Goal: Task Accomplishment & Management: Manage account settings

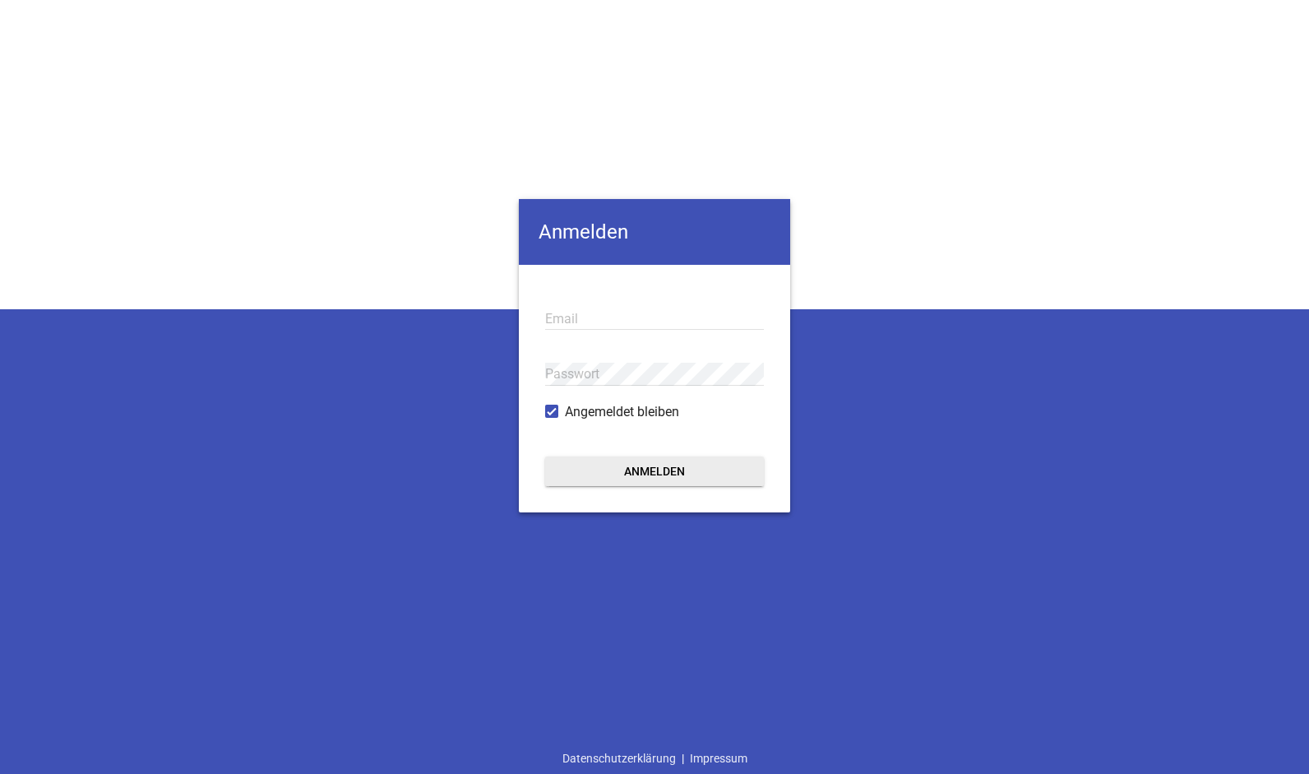
type input "[EMAIL_ADDRESS][DOMAIN_NAME]"
click at [665, 484] on button "Anmelden" at bounding box center [654, 471] width 219 height 30
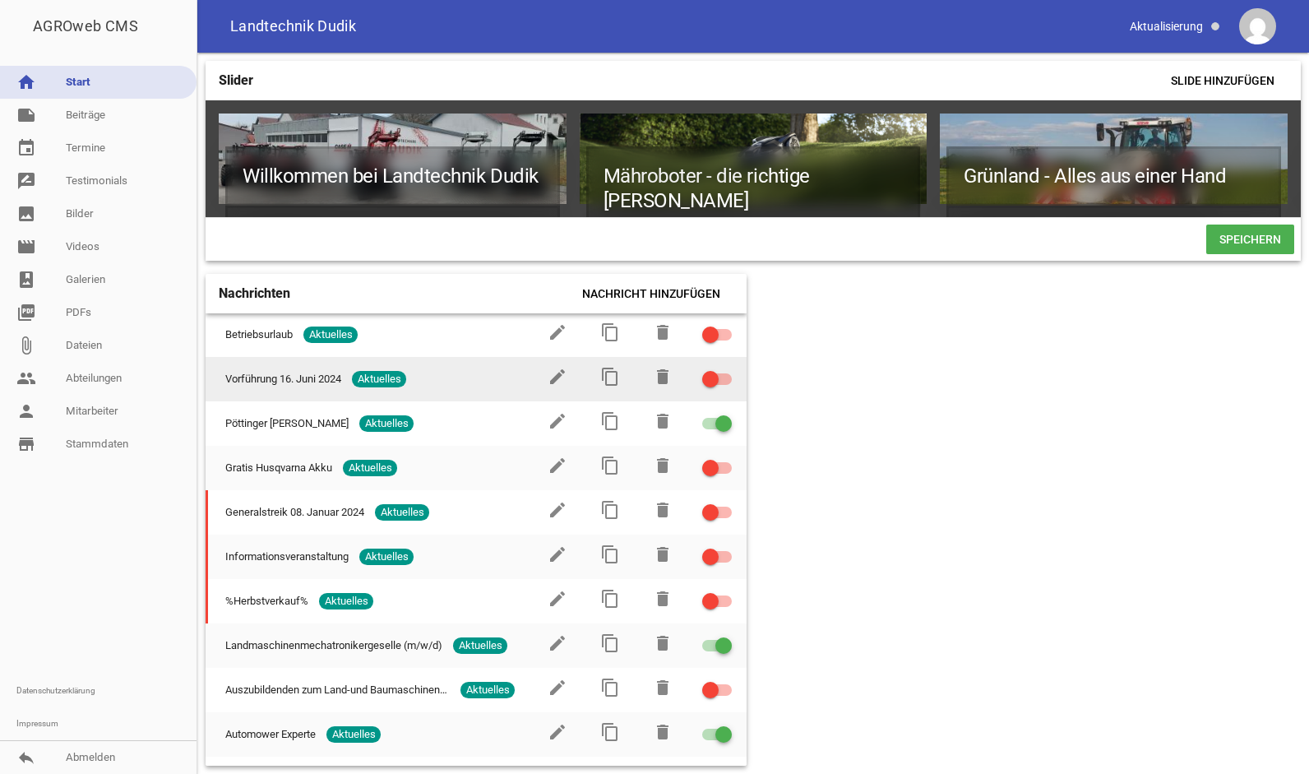
scroll to position [100, 0]
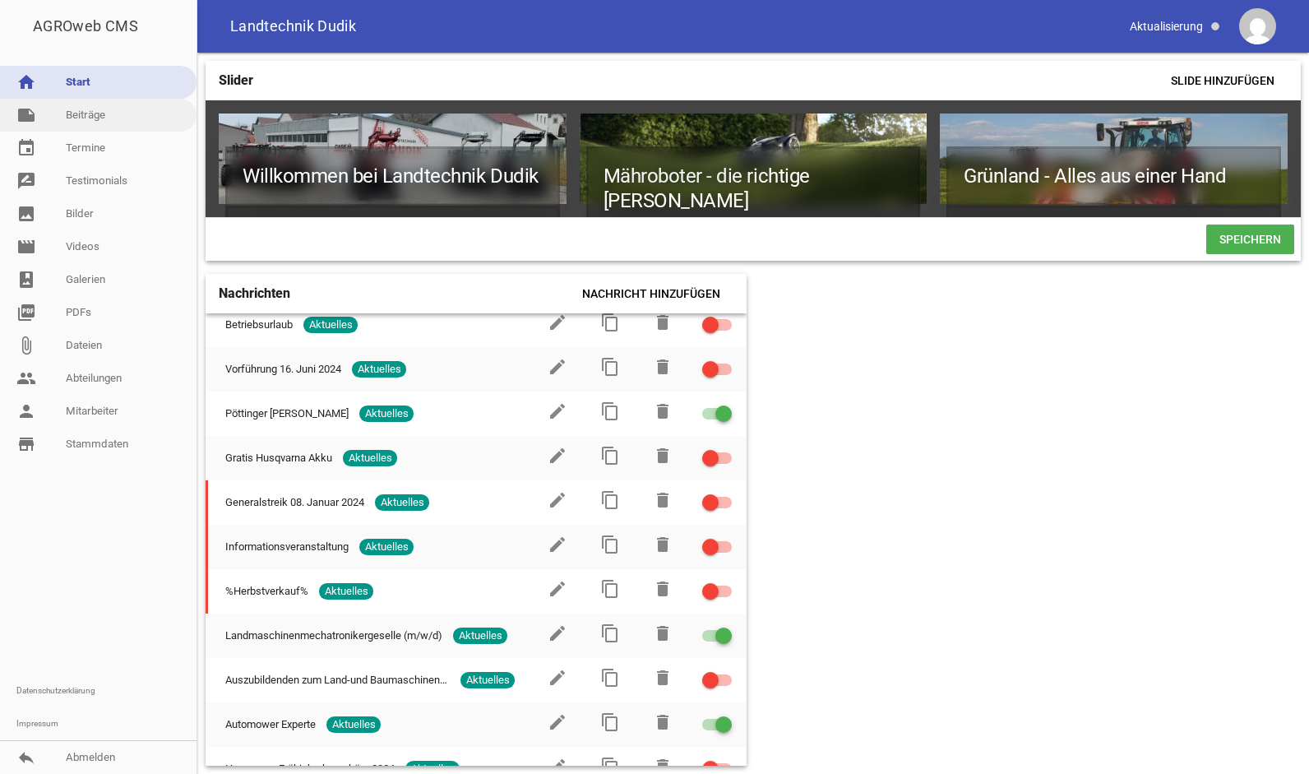
click at [90, 118] on link "note Beiträge" at bounding box center [98, 115] width 197 height 33
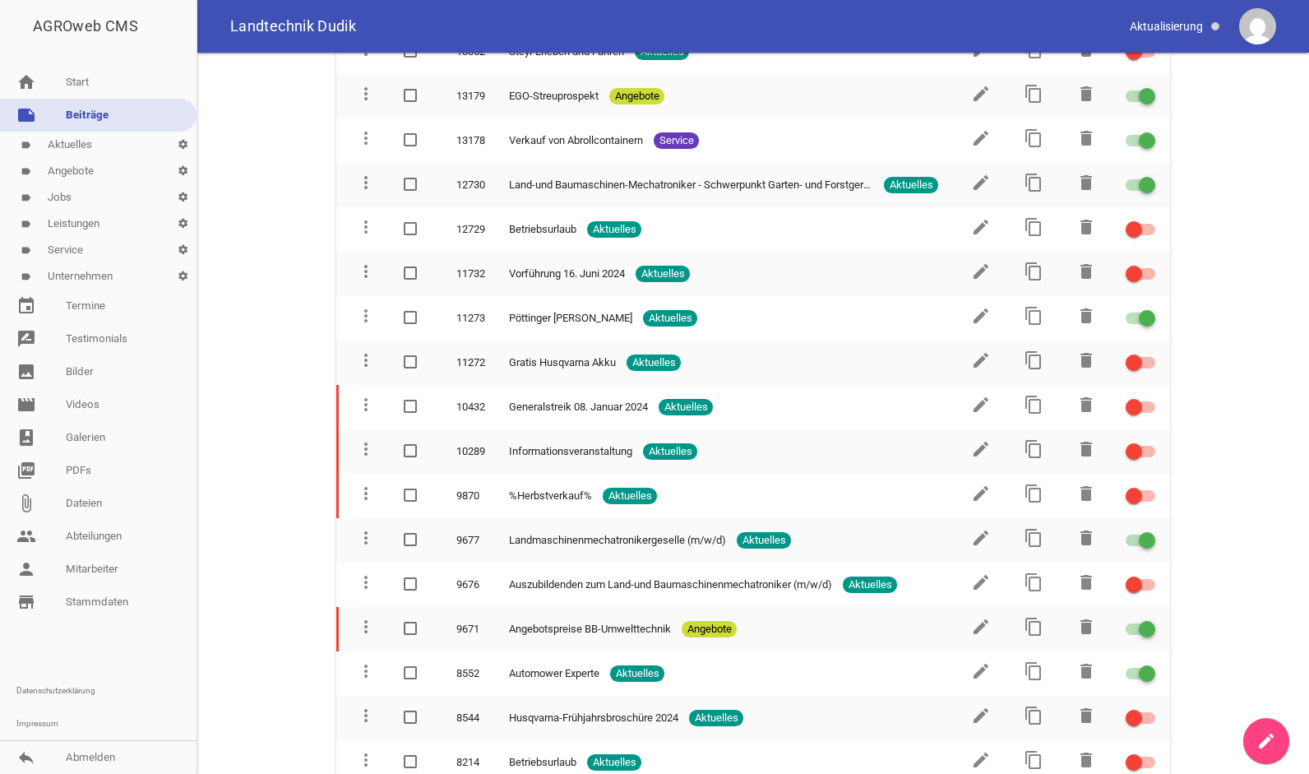
scroll to position [431, 0]
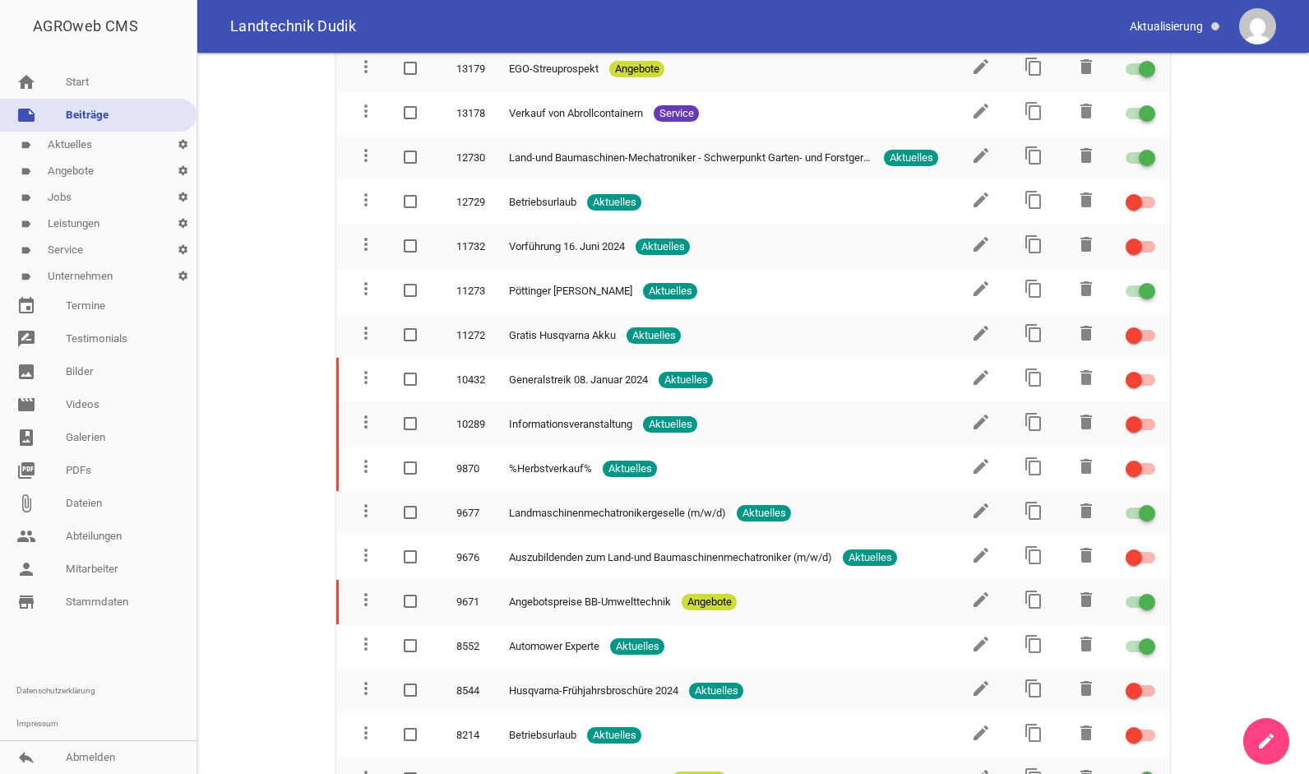
click at [82, 259] on link "label Service settings" at bounding box center [98, 250] width 197 height 26
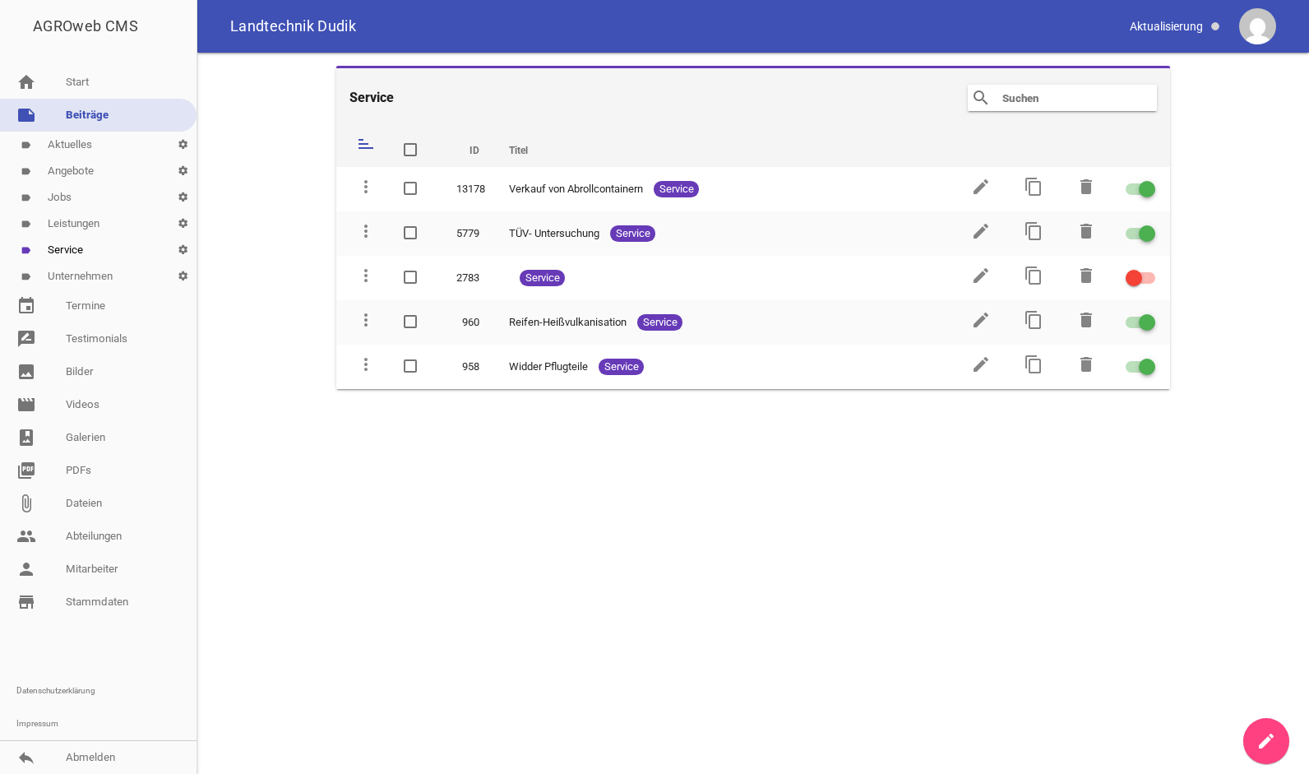
click at [74, 222] on link "label Leistungen settings" at bounding box center [98, 224] width 197 height 26
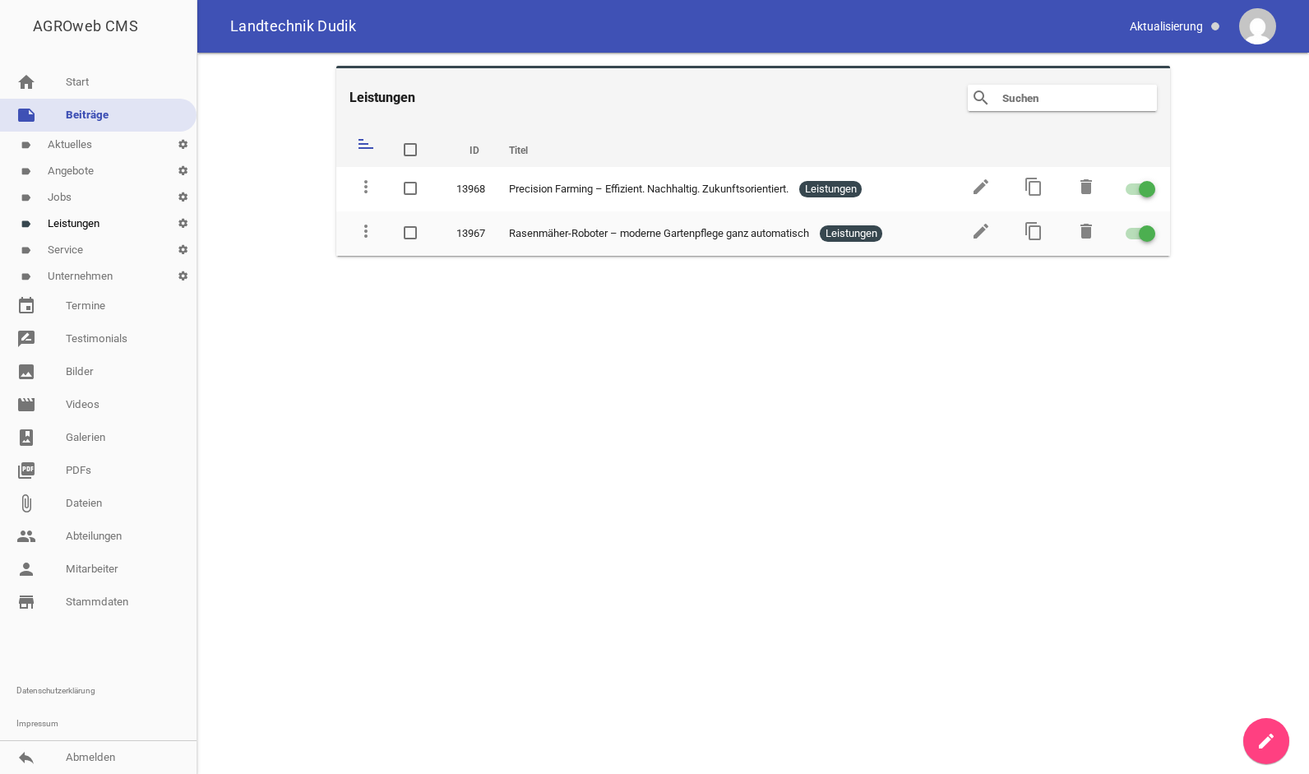
click at [66, 197] on link "label Jobs settings" at bounding box center [98, 197] width 197 height 26
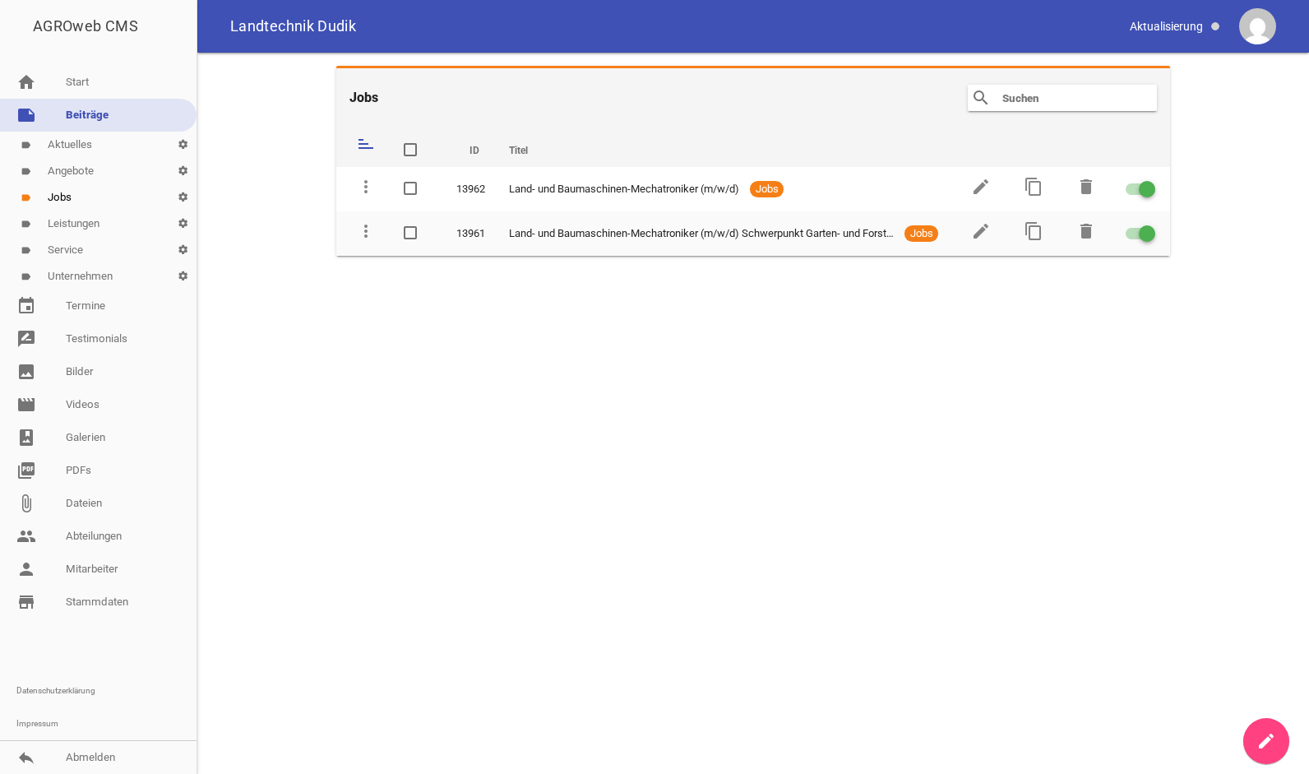
click at [79, 161] on link "label Angebote settings" at bounding box center [98, 171] width 197 height 26
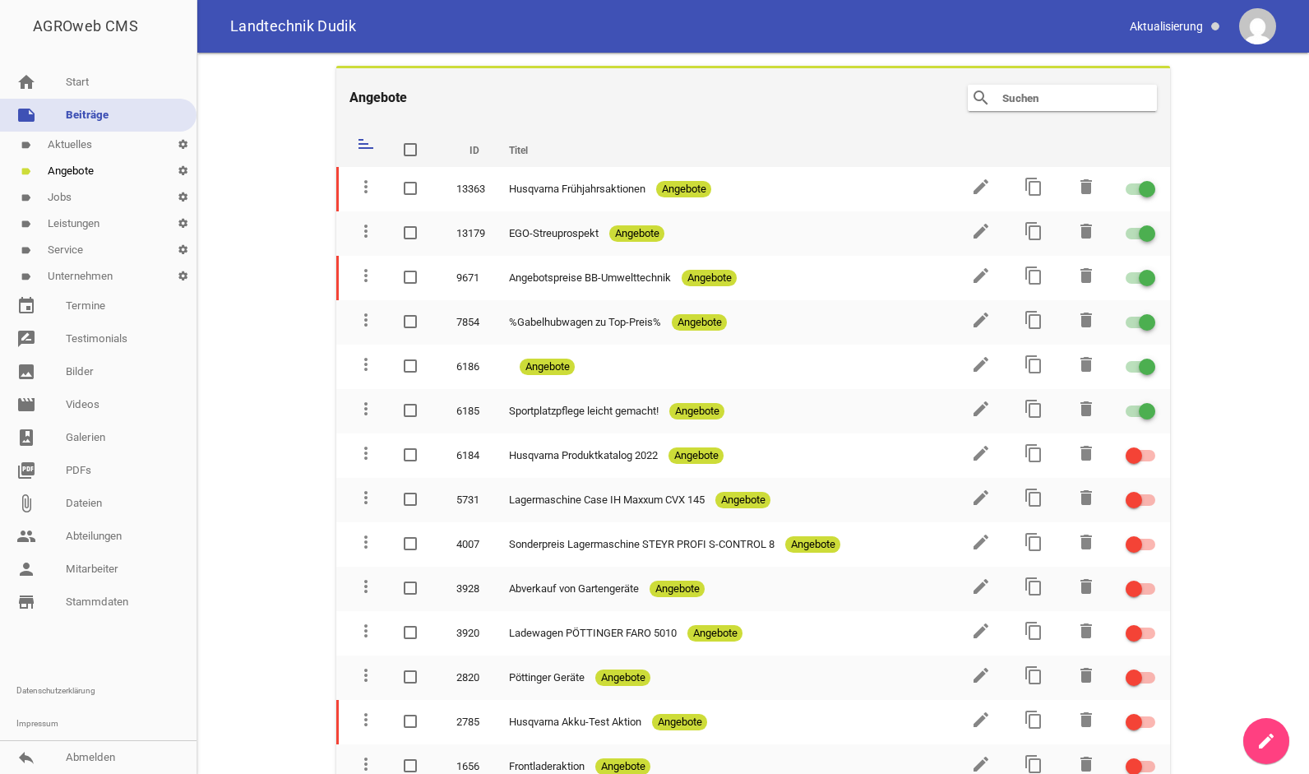
click at [82, 148] on link "label Aktuelles settings" at bounding box center [98, 145] width 197 height 26
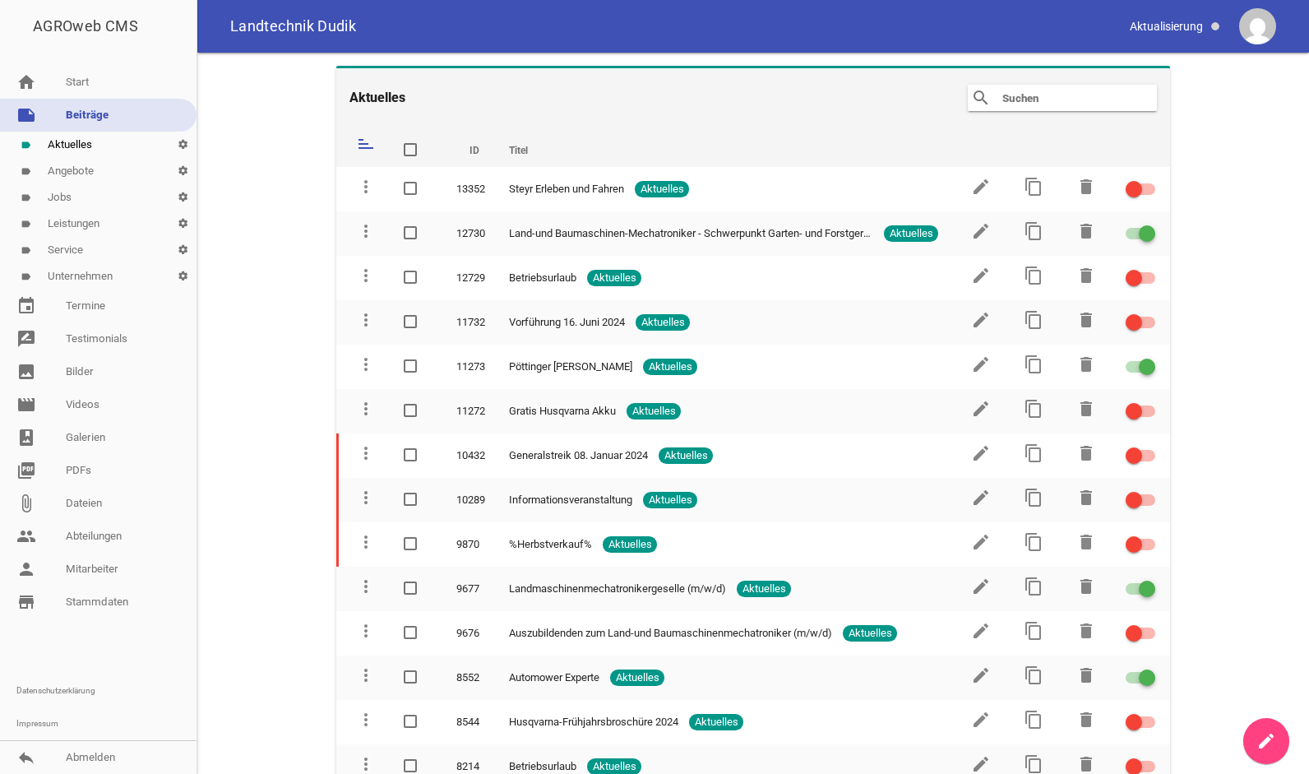
click at [82, 281] on link "label Unternehmen settings" at bounding box center [98, 276] width 197 height 26
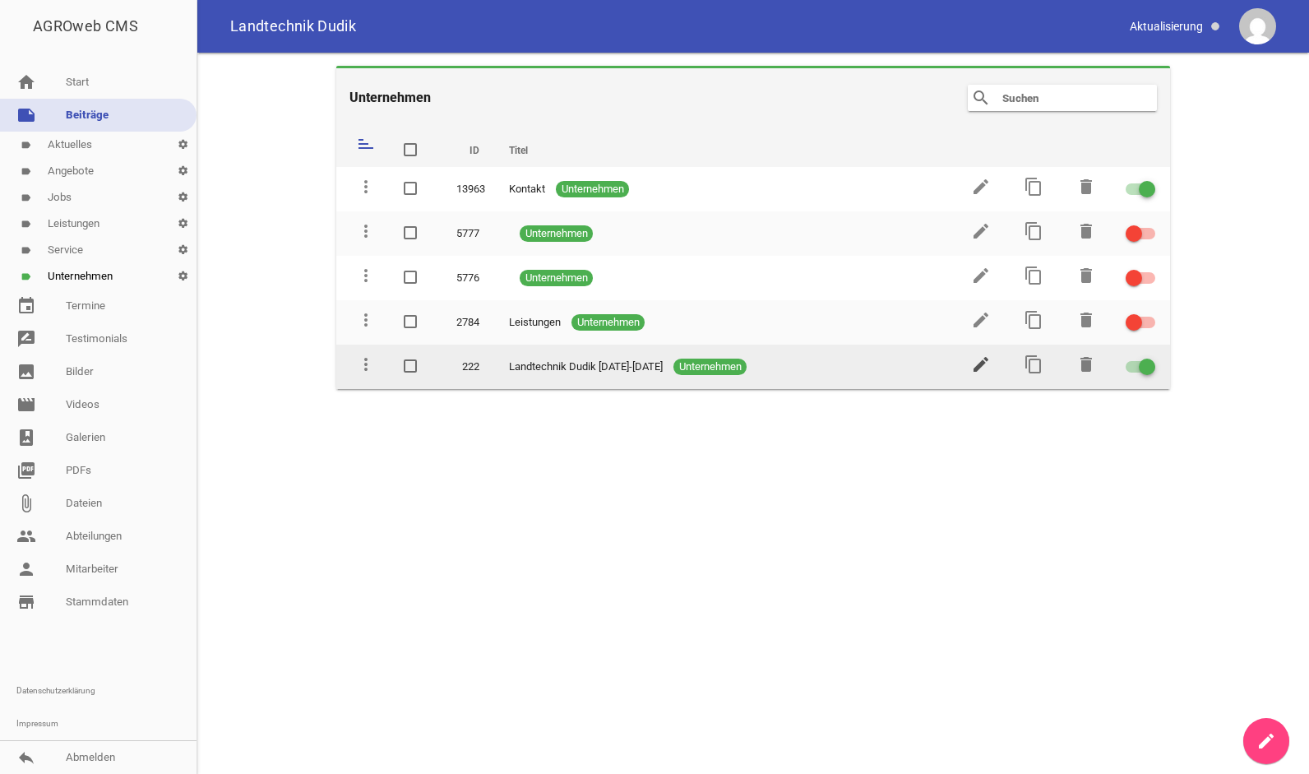
click at [981, 360] on icon "edit" at bounding box center [981, 364] width 20 height 20
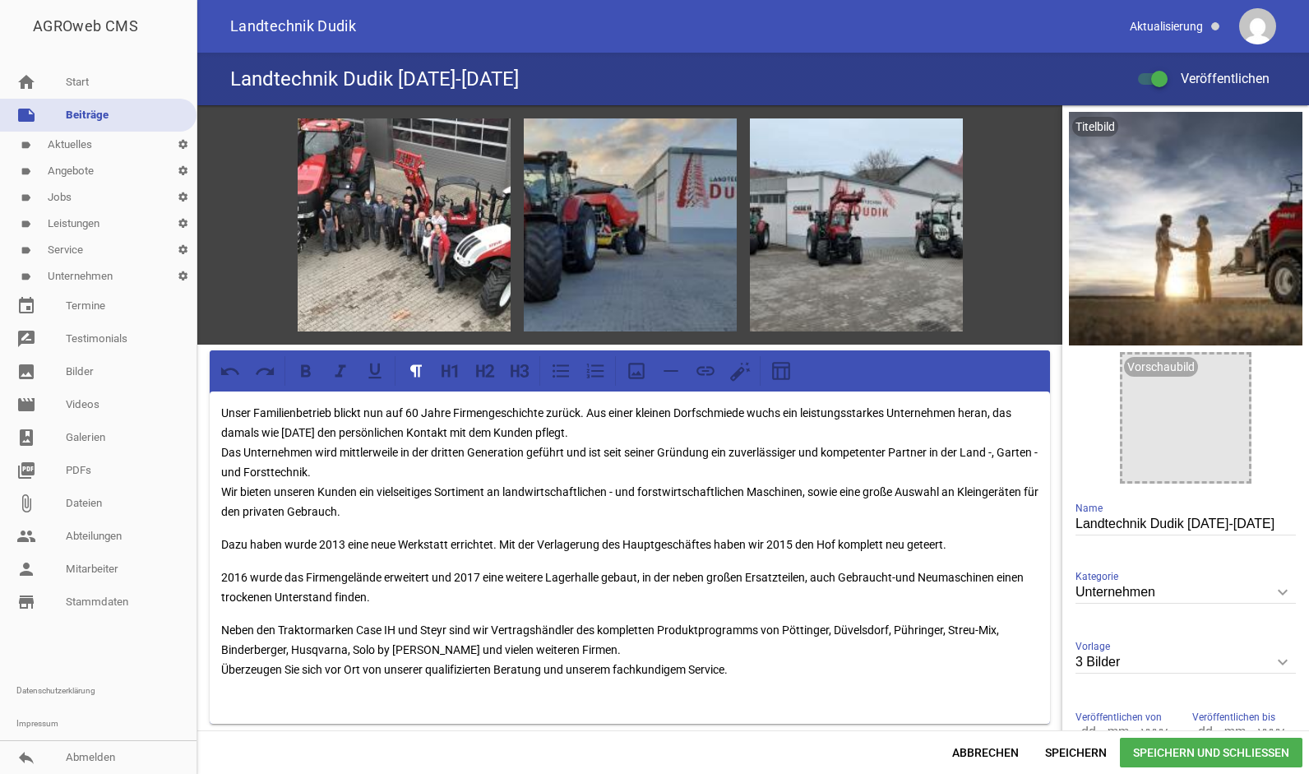
click at [493, 79] on div "Landtechnik Dudik [DATE]-[DATE] Veröffentlichen" at bounding box center [753, 79] width 1112 height 53
drag, startPoint x: 1248, startPoint y: 521, endPoint x: 1179, endPoint y: 539, distance: 70.8
click at [1179, 539] on div "Landtechnik Dudik [DATE]-[DATE] Name" at bounding box center [1186, 524] width 220 height 55
type input "Landtechnik Dudik"
click at [404, 414] on p "Unser Familienbetrieb blickt nun auf 60 Jahre Firmengeschichte zurück. Aus eine…" at bounding box center [629, 462] width 817 height 118
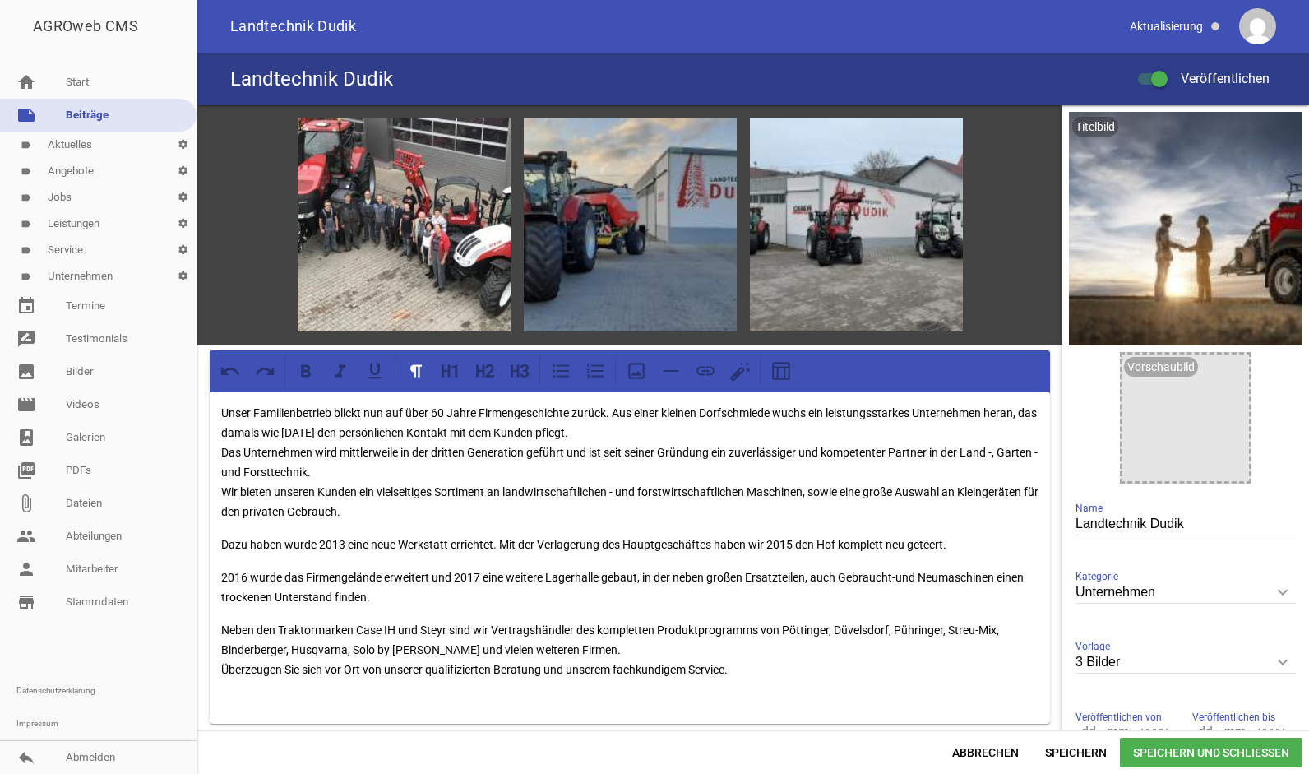
click at [224, 541] on p "Dazu haben wurde 2013 eine neue Werkstatt errichtet. Mit der Verlagerung des Ha…" at bounding box center [629, 545] width 817 height 20
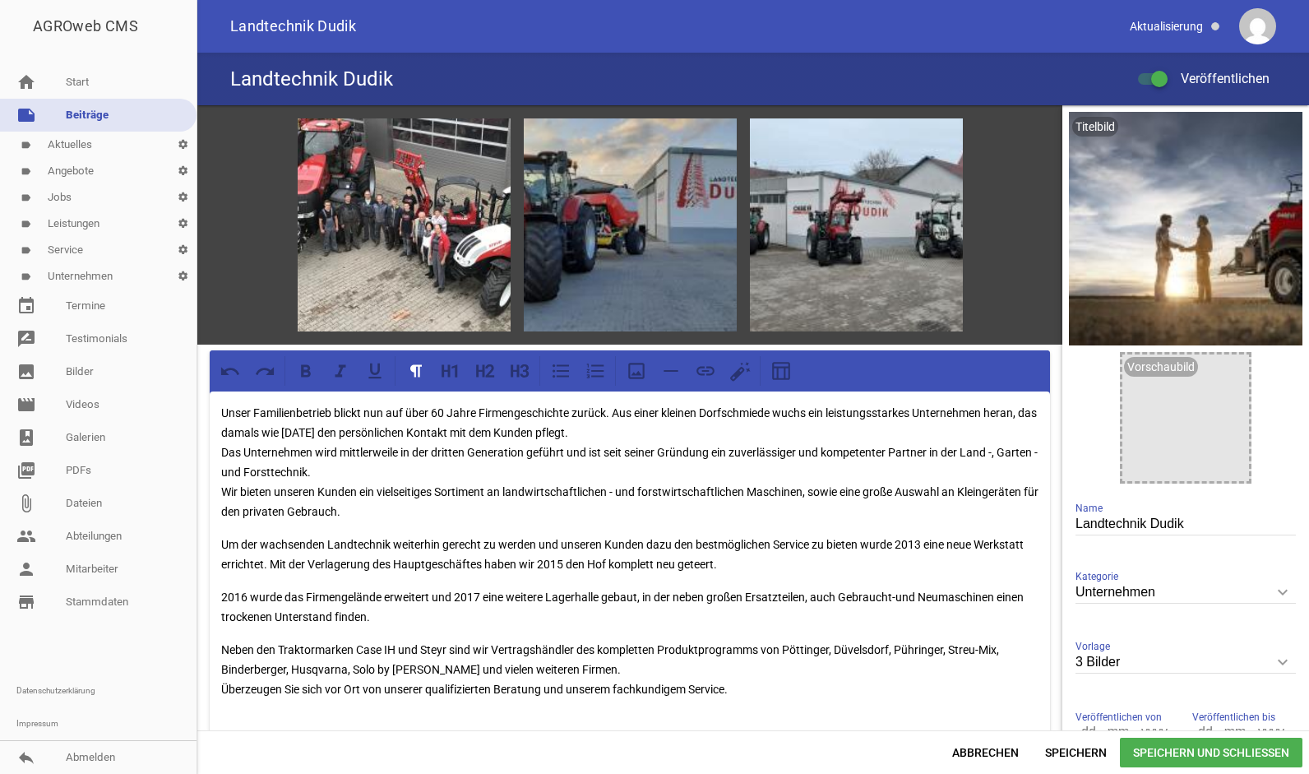
click at [308, 563] on p "Um der wachsenden Landtechnik weiterhin gerecht zu werden und unseren Kunden da…" at bounding box center [629, 554] width 817 height 39
drag, startPoint x: 826, startPoint y: 564, endPoint x: 586, endPoint y: 563, distance: 241.0
click at [586, 563] on p "Um der wachsenden Landtechnik weiterhin gerecht zu werden und unseren Kunden da…" at bounding box center [629, 554] width 817 height 39
click at [218, 590] on div "Unser Familienbetrieb blickt nun auf über 60 Jahre Firmengeschichte zurück. Aus…" at bounding box center [630, 567] width 840 height 352
click at [484, 596] on p "Zusätzlich wurde 2016 das Firmengelände erweitert und 2017 eine weitere Lagerha…" at bounding box center [629, 606] width 817 height 39
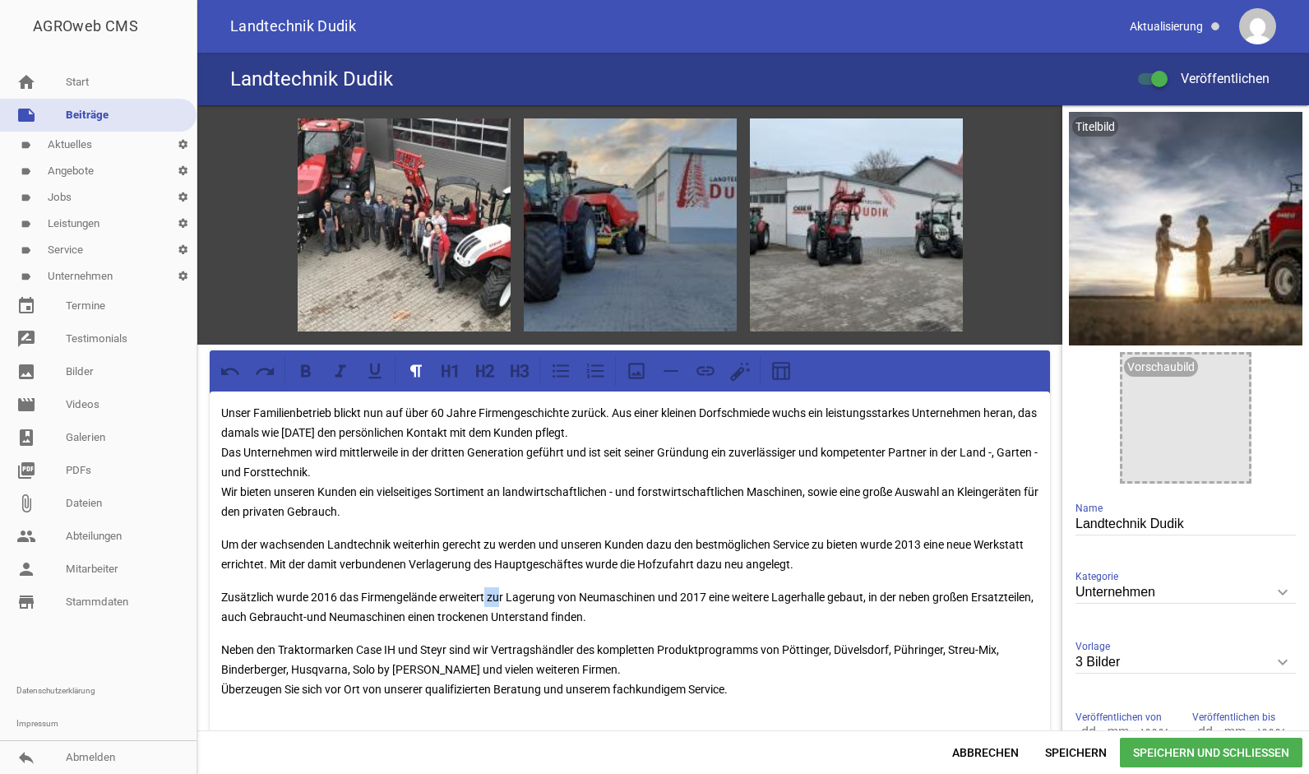
drag, startPoint x: 487, startPoint y: 595, endPoint x: 501, endPoint y: 601, distance: 15.1
click at [501, 601] on p "Zusätzlich wurde 2016 das Firmengelände erweitert zur Lagerung von Neumaschinen…" at bounding box center [629, 606] width 817 height 39
drag, startPoint x: 662, startPoint y: 600, endPoint x: 492, endPoint y: 595, distance: 170.3
click at [492, 595] on p "Zusätzlich wurde 2016 das Firmengelände erweitert zur Lagerung von Neumaschinen…" at bounding box center [629, 606] width 817 height 39
click at [560, 596] on p "Zusätzlich wurde 2016 das Firmengelände erweitert. Im Jahr 2017 eine weitere La…" at bounding box center [629, 606] width 817 height 39
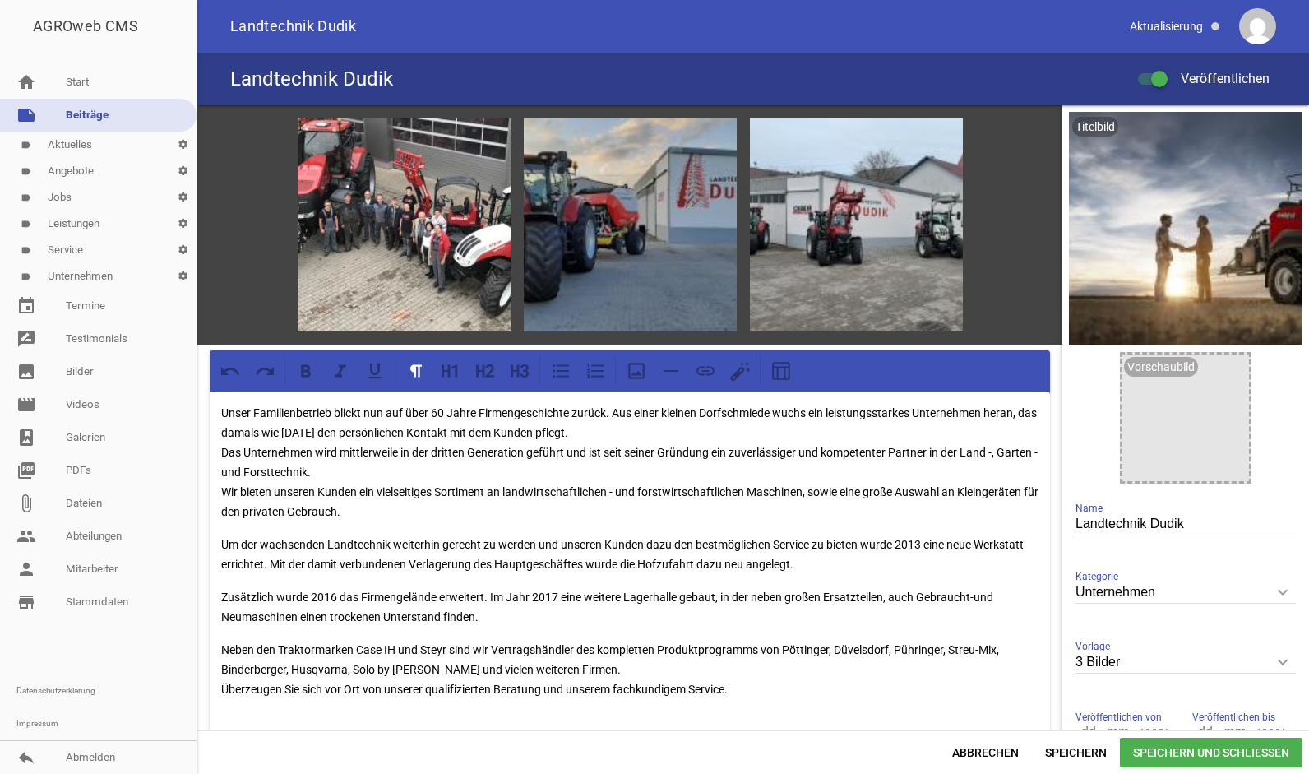
click at [490, 590] on p "Zusätzlich wurde 2016 das Firmengelände erweitert. Im Jahr 2017 eine weitere La…" at bounding box center [629, 606] width 817 height 39
click at [590, 599] on p "Zusätzlich wurde 2016 das Firmengelände erweitert. In der im Jahr 2017 eine wei…" at bounding box center [629, 606] width 817 height 39
drag, startPoint x: 741, startPoint y: 595, endPoint x: 706, endPoint y: 589, distance: 35.0
click at [706, 589] on p "Zusätzlich wurde 2016 das Firmengelände erweitert. In der im Jahr 2017 errichte…" at bounding box center [629, 606] width 817 height 39
click at [221, 593] on p "Zusätzlich wurde 2016 das Firmengelände erweitert. In der im Jahr 2017 errichte…" at bounding box center [629, 606] width 817 height 39
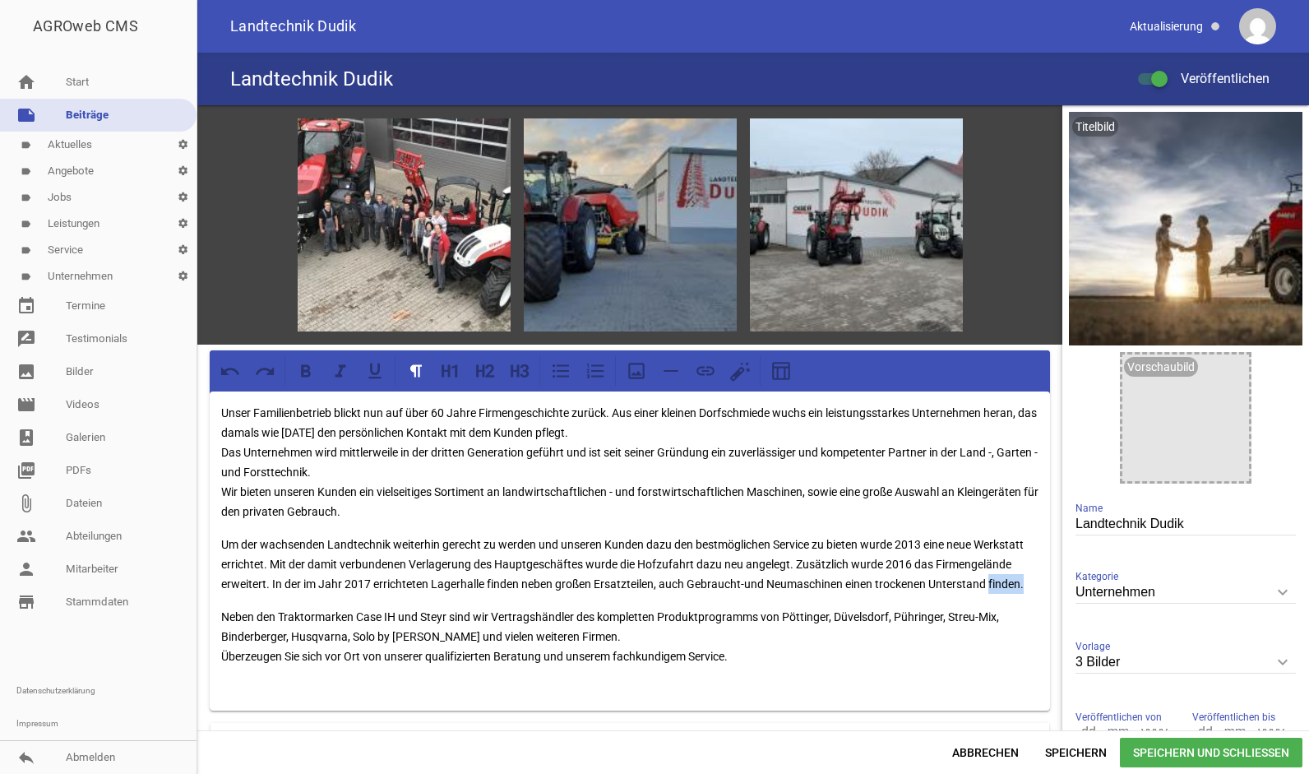
drag, startPoint x: 1029, startPoint y: 587, endPoint x: 992, endPoint y: 584, distance: 37.2
click at [992, 584] on p "Um der wachsenden Landtechnik weiterhin gerecht zu werden und unseren Kunden da…" at bounding box center [629, 564] width 817 height 59
drag, startPoint x: 951, startPoint y: 612, endPoint x: 1004, endPoint y: 615, distance: 53.6
click at [1004, 615] on p "Neben den Traktormarken Case IH und Steyr sind wir Vertragshändler des komplett…" at bounding box center [629, 646] width 817 height 79
click at [490, 609] on p "Neben den Traktormarken Case IH und Steyr sind wir Vertragshändler des komplett…" at bounding box center [629, 646] width 817 height 79
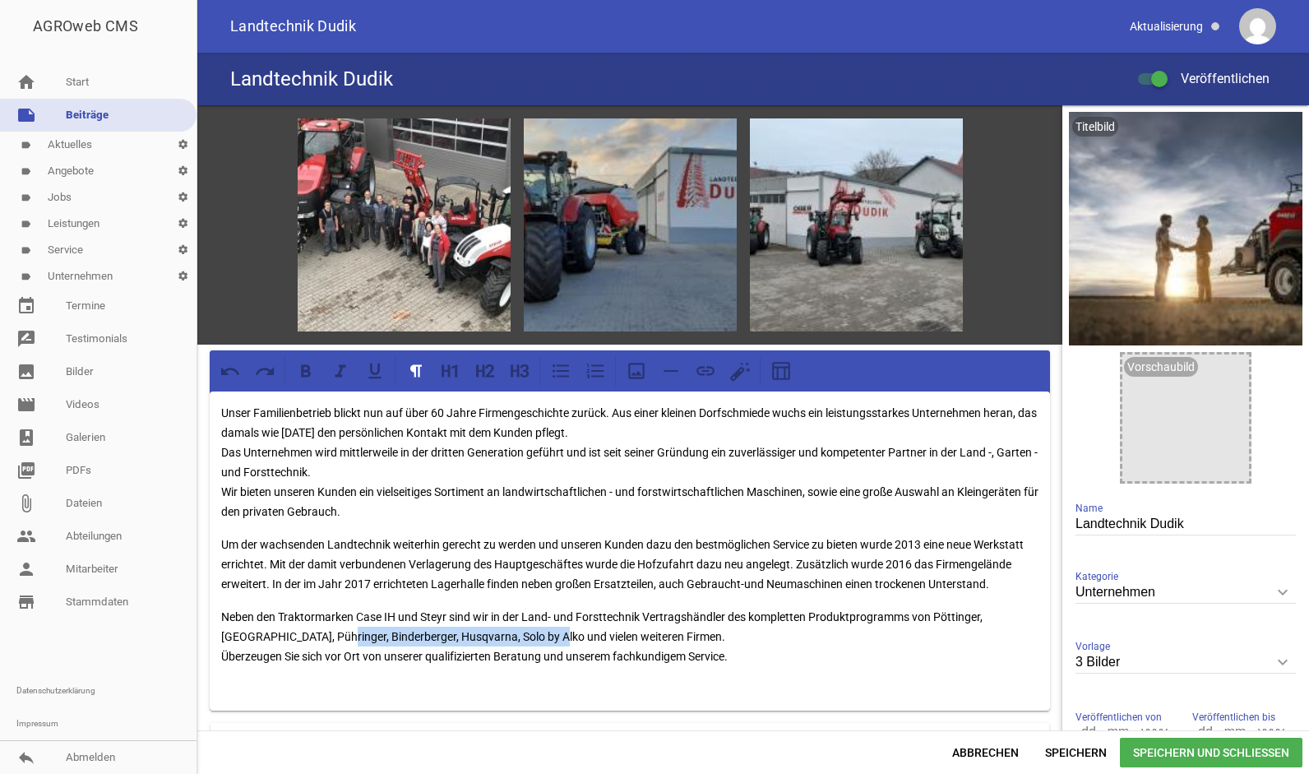
drag, startPoint x: 549, startPoint y: 632, endPoint x: 331, endPoint y: 630, distance: 217.1
click at [331, 630] on p "Neben den Traktormarken Case IH und Steyr sind wir in der Land- und Forsttechni…" at bounding box center [629, 646] width 817 height 79
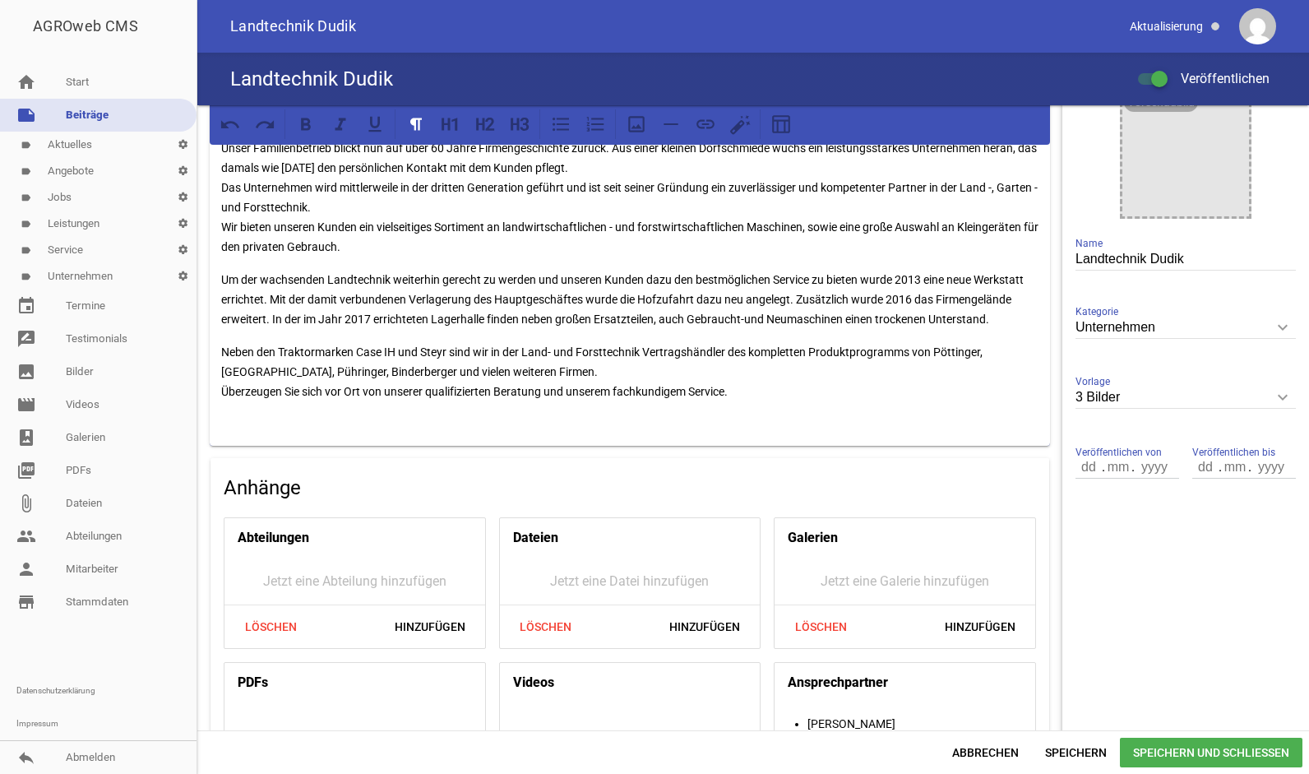
scroll to position [292, 0]
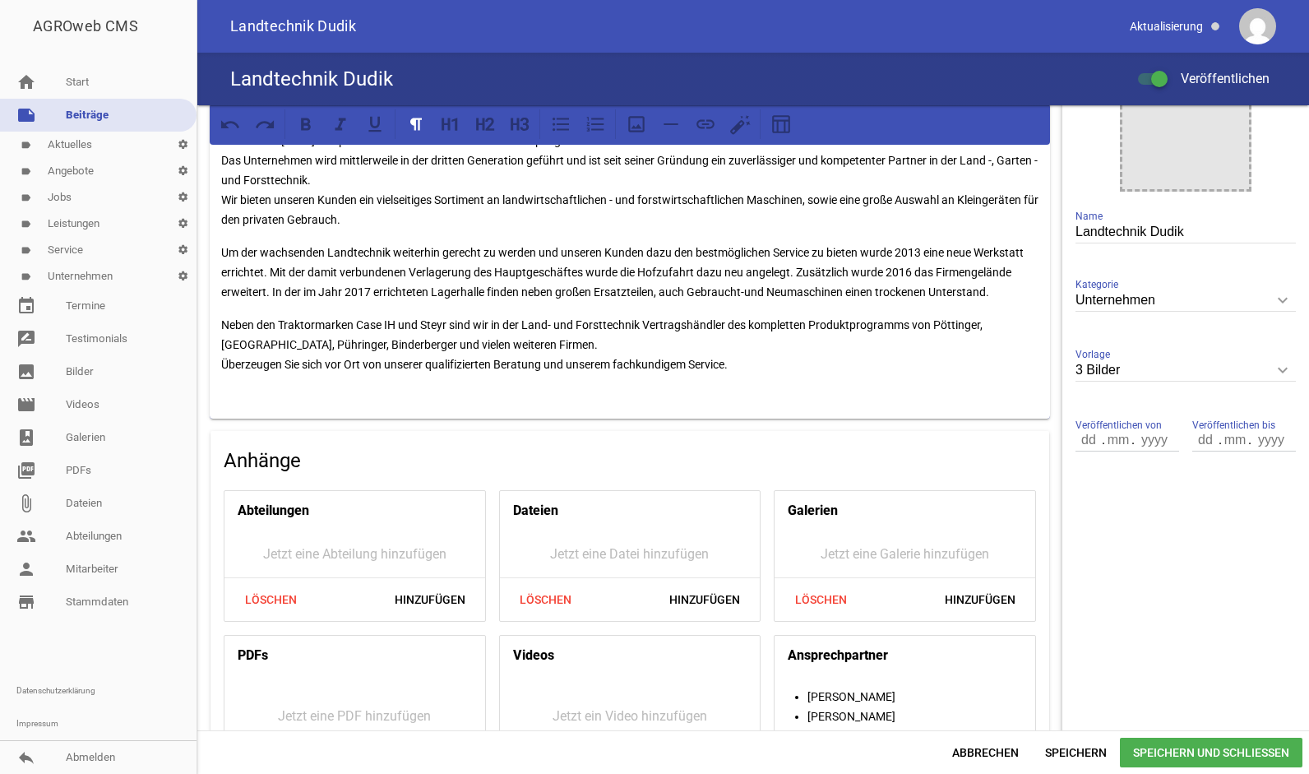
click at [559, 340] on p "Neben den Traktormarken Case IH und Steyr sind wir in der Land- und Forsttechni…" at bounding box center [629, 354] width 817 height 79
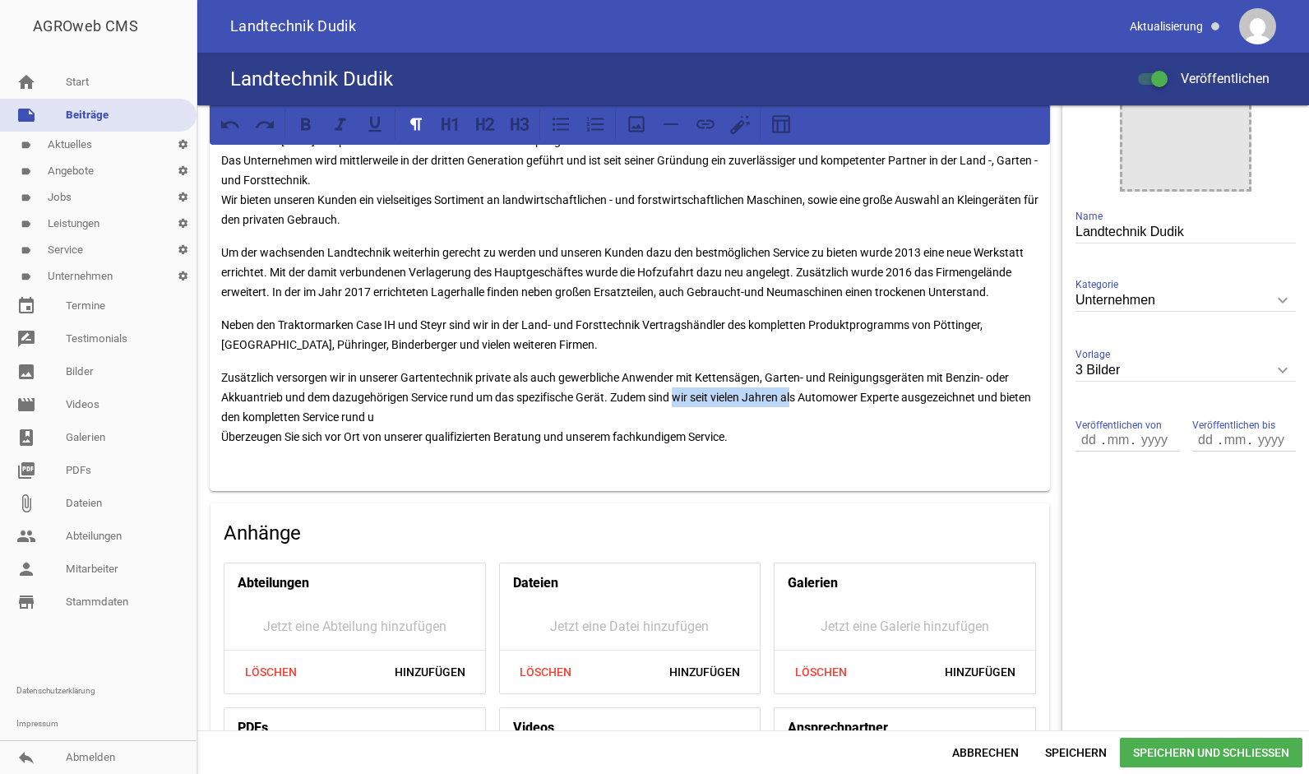
drag, startPoint x: 676, startPoint y: 393, endPoint x: 798, endPoint y: 386, distance: 121.9
click at [798, 386] on p "Zusätzlich versorgen wir in unserer Gartentechnik private als auch gewerbliche …" at bounding box center [629, 417] width 817 height 99
click at [793, 426] on p "Zusätzlich versorgen wir in unserer Gartentechnik private als auch gewerbliche …" at bounding box center [629, 417] width 817 height 99
click at [256, 414] on p "Zusätzlich versorgen wir in unserer Gartentechnik private als auch gewerbliche …" at bounding box center [629, 417] width 817 height 99
drag, startPoint x: 470, startPoint y: 415, endPoint x: 406, endPoint y: 414, distance: 63.3
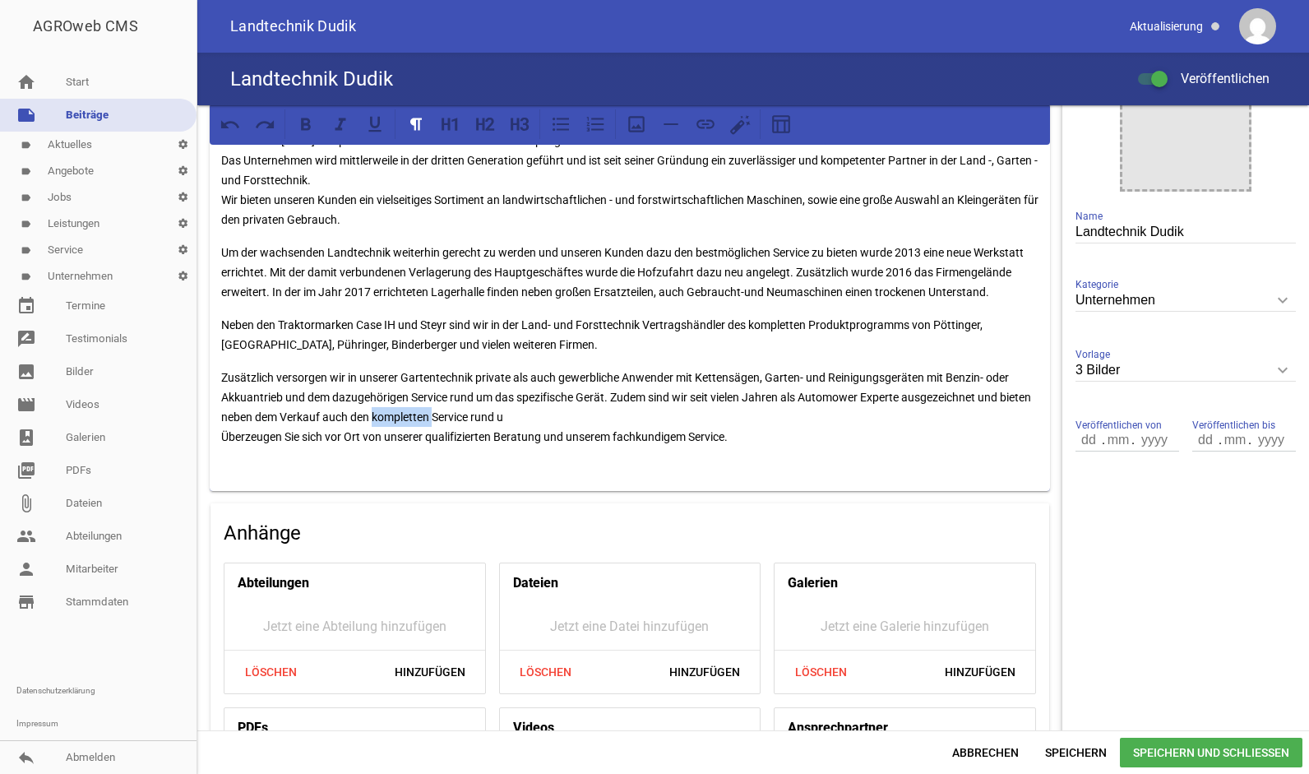
click at [406, 414] on p "Zusätzlich versorgen wir in unserer Gartentechnik private als auch gewerbliche …" at bounding box center [629, 417] width 817 height 99
click at [505, 422] on p "Zusätzlich versorgen wir in unserer Gartentechnik private als auch gewerbliche …" at bounding box center [629, 417] width 817 height 99
click at [568, 340] on p "Neben den Traktormarken Case IH und Steyr sind wir in der Land- und Forsttechni…" at bounding box center [629, 334] width 817 height 39
click at [666, 413] on p "Zusätzlich versorgen wir in unserer Gartentechnik private als auch gewerbliche …" at bounding box center [629, 417] width 817 height 99
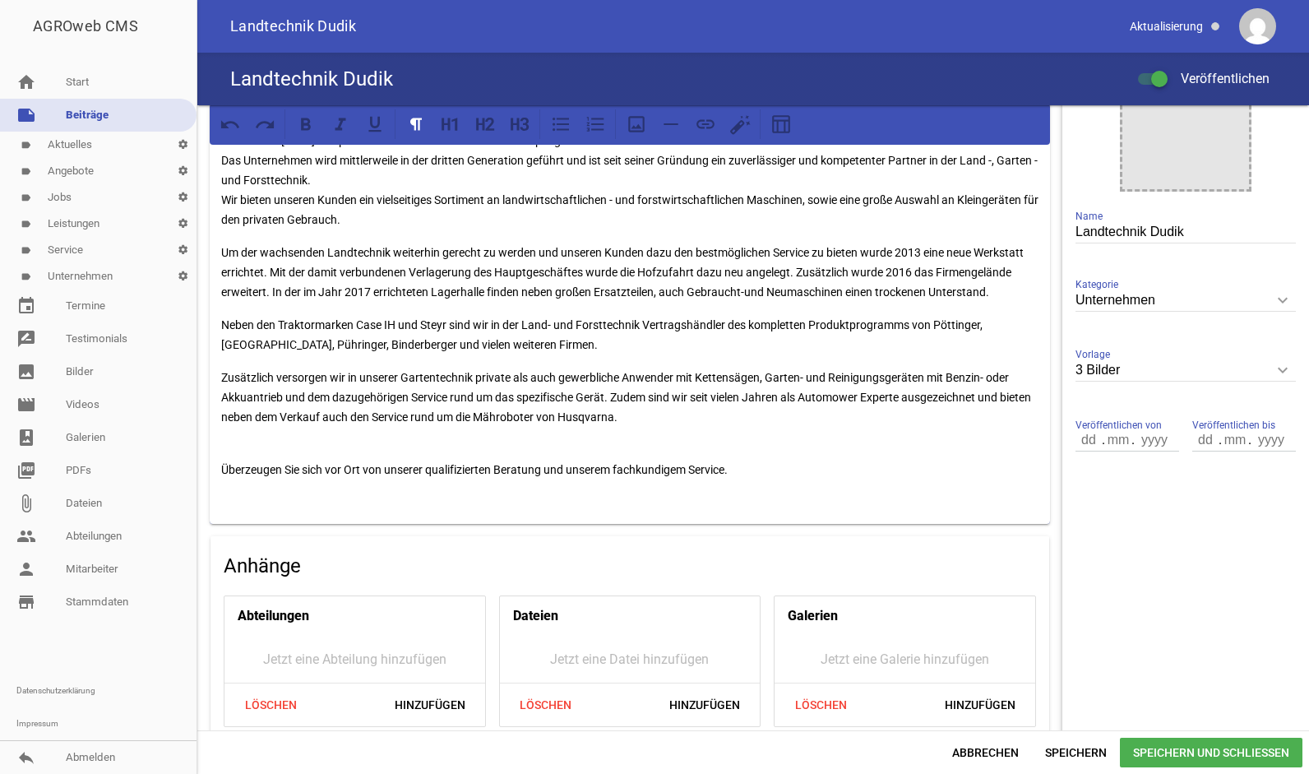
click at [586, 344] on p "Neben den Traktormarken Case IH und Steyr sind wir in der Land- und Forsttechni…" at bounding box center [629, 334] width 817 height 39
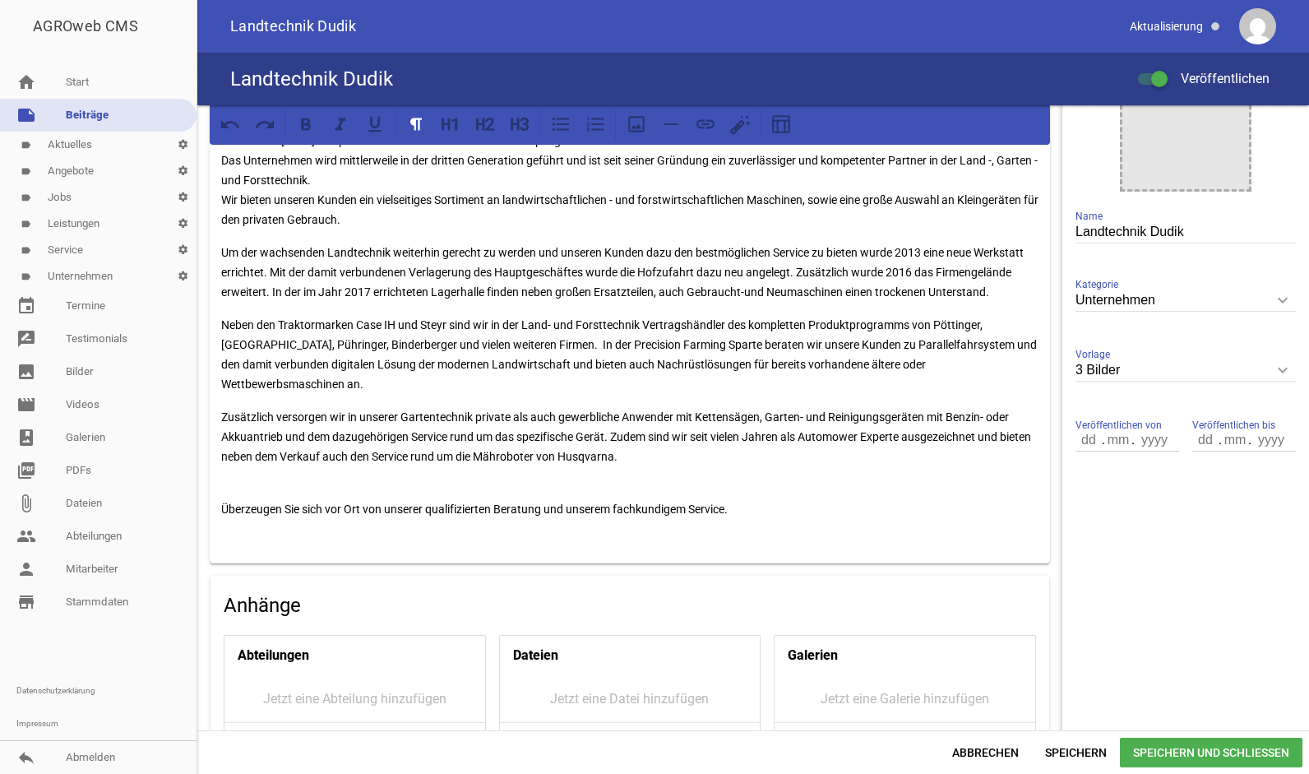
click at [308, 360] on p "Neben den Traktormarken Case IH und Steyr sind wir in der Land- und Forsttechni…" at bounding box center [629, 354] width 817 height 79
click at [891, 366] on p "Neben den Traktormarken Case IH und Steyr sind wir in der Land- und Forsttechni…" at bounding box center [629, 354] width 817 height 79
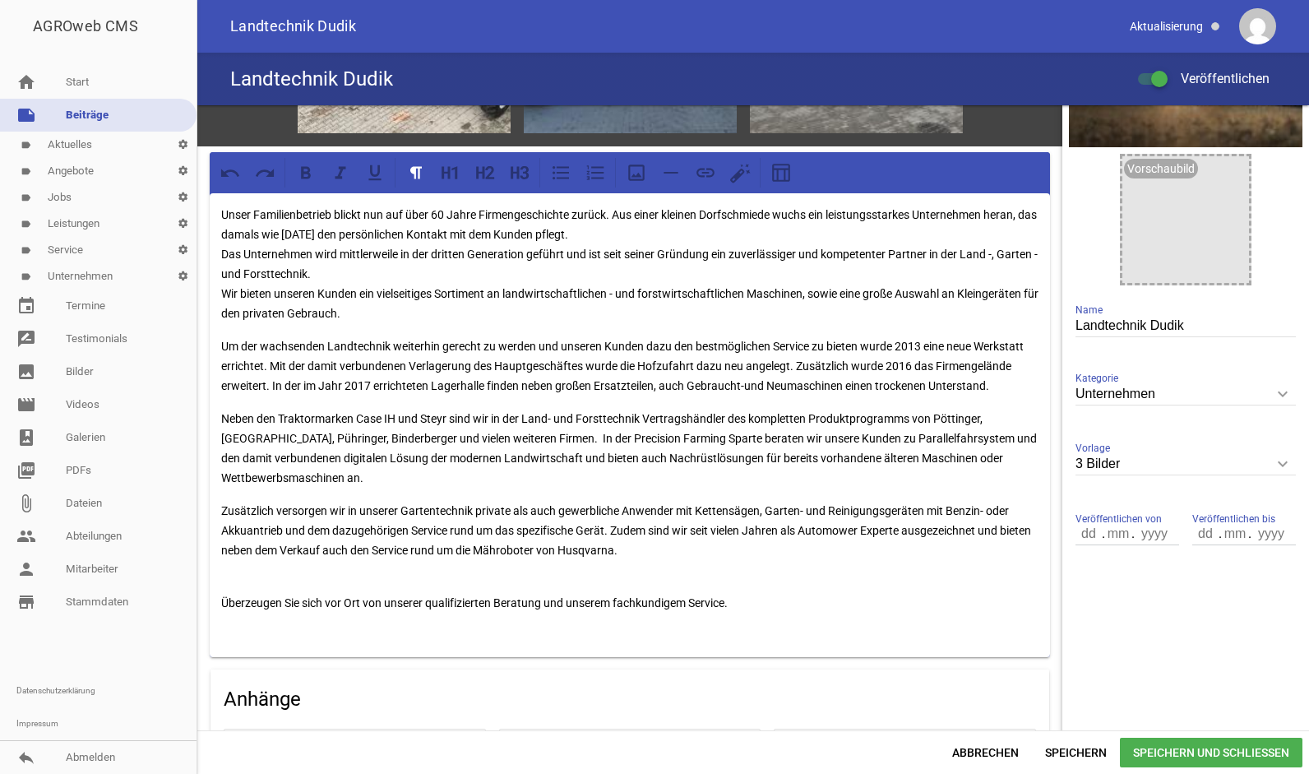
scroll to position [199, 0]
click at [1238, 748] on span "Speichern und Schließen" at bounding box center [1211, 753] width 183 height 30
